Goal: Navigation & Orientation: Find specific page/section

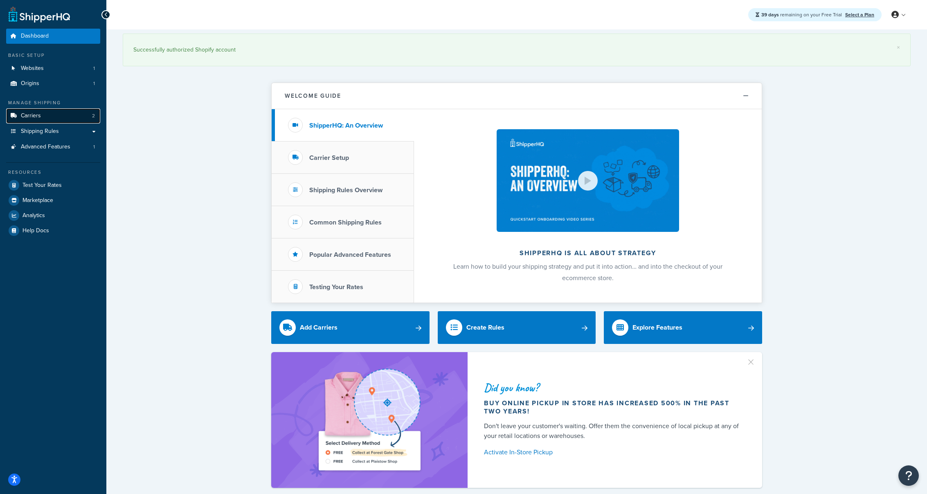
click at [61, 117] on link "Carriers 2" at bounding box center [53, 115] width 94 height 15
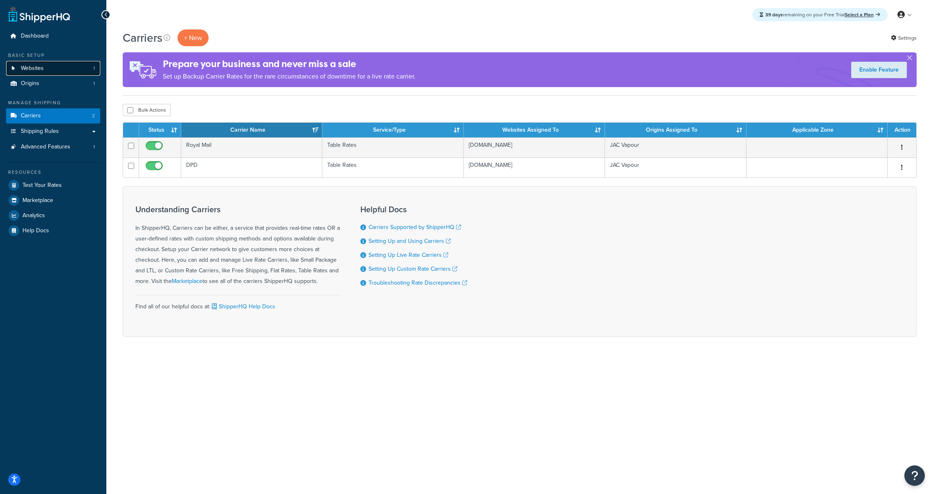
click at [43, 63] on link "Websites 1" at bounding box center [53, 68] width 94 height 15
